Goal: Task Accomplishment & Management: Manage account settings

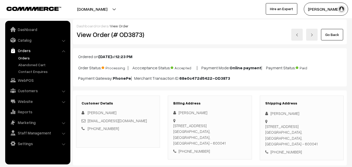
click at [333, 34] on link "Go Back" at bounding box center [332, 34] width 22 height 11
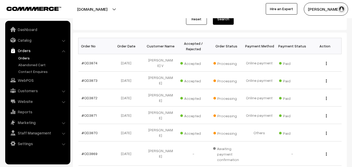
scroll to position [78, 0]
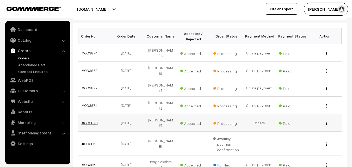
click at [90, 121] on link "#OD3870" at bounding box center [90, 123] width 16 height 4
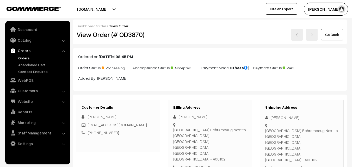
click at [330, 36] on link "Go Back" at bounding box center [332, 34] width 22 height 11
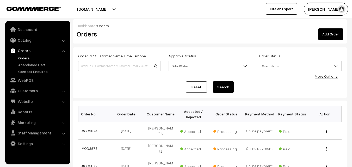
scroll to position [26, 0]
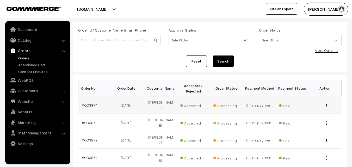
click at [89, 103] on link "#OD3874" at bounding box center [90, 105] width 16 height 4
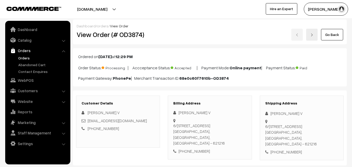
click at [333, 33] on link "Go Back" at bounding box center [332, 34] width 22 height 11
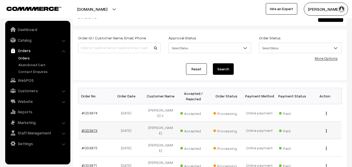
scroll to position [26, 0]
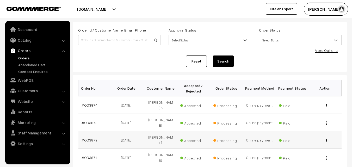
click at [91, 138] on link "#OD3872" at bounding box center [90, 140] width 16 height 4
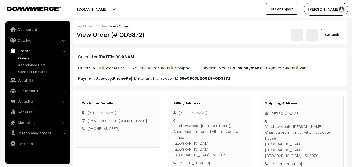
click at [337, 34] on link "Go Back" at bounding box center [332, 34] width 22 height 11
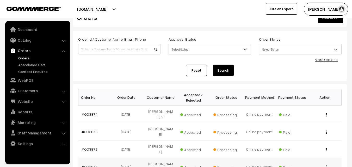
scroll to position [26, 0]
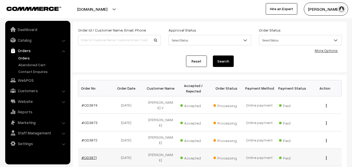
click at [91, 155] on link "#OD3871" at bounding box center [89, 157] width 15 height 4
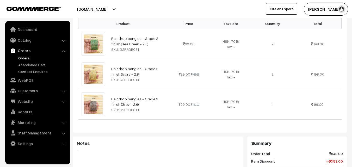
scroll to position [156, 0]
